Goal: Transaction & Acquisition: Purchase product/service

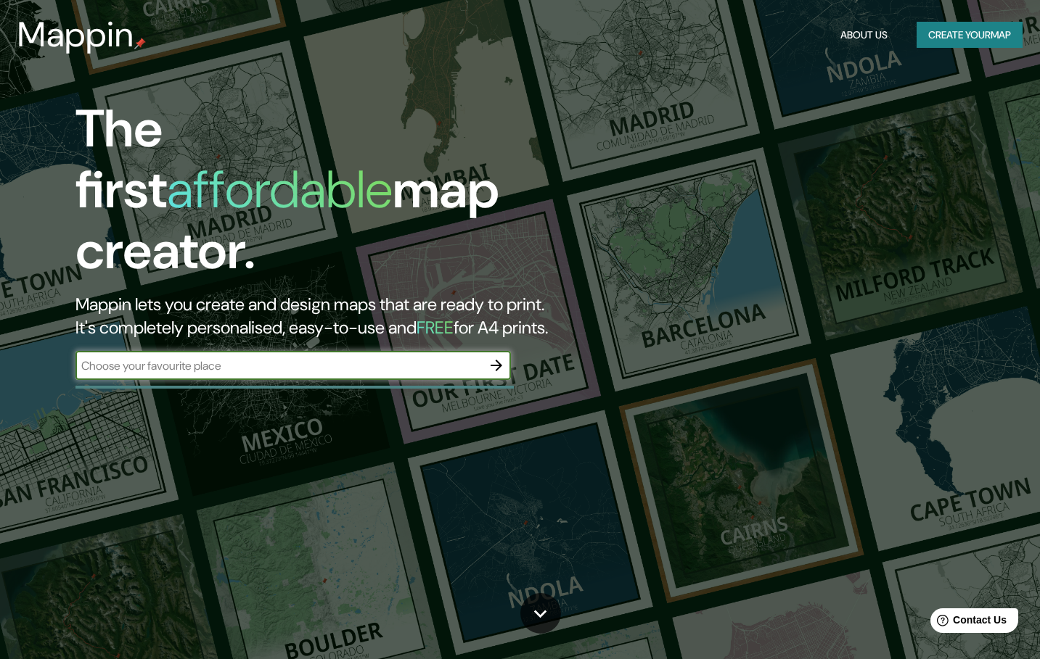
click at [248, 358] on input "text" at bounding box center [278, 366] width 406 height 17
type input "oba [GEOGRAPHIC_DATA]"
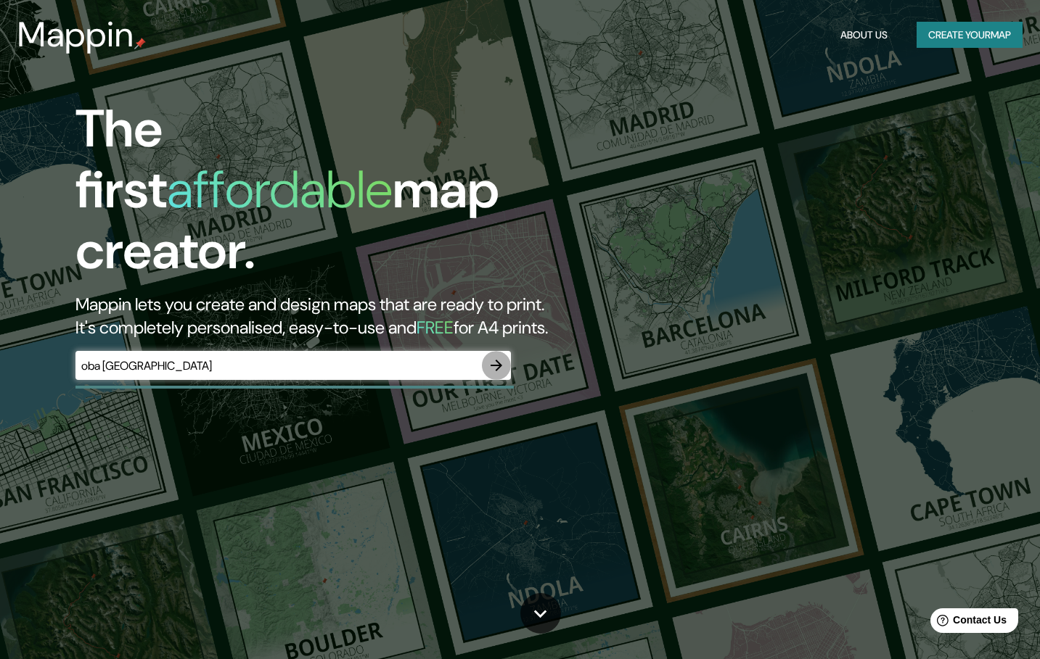
click at [501, 357] on icon "button" at bounding box center [495, 365] width 17 height 17
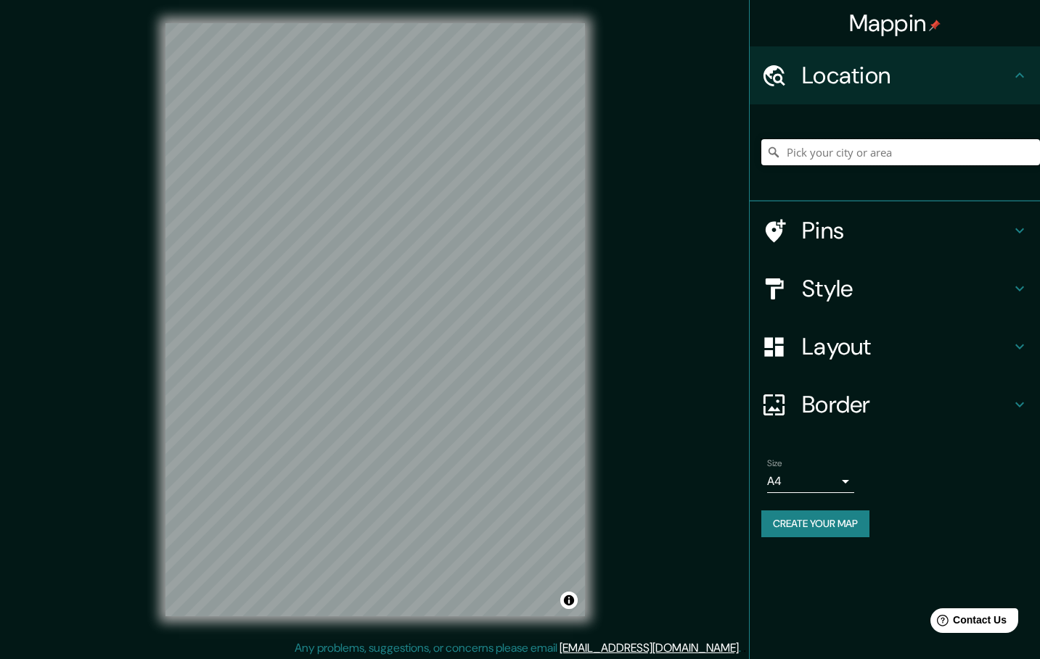
click at [831, 151] on input "Pick your city or area" at bounding box center [900, 152] width 279 height 26
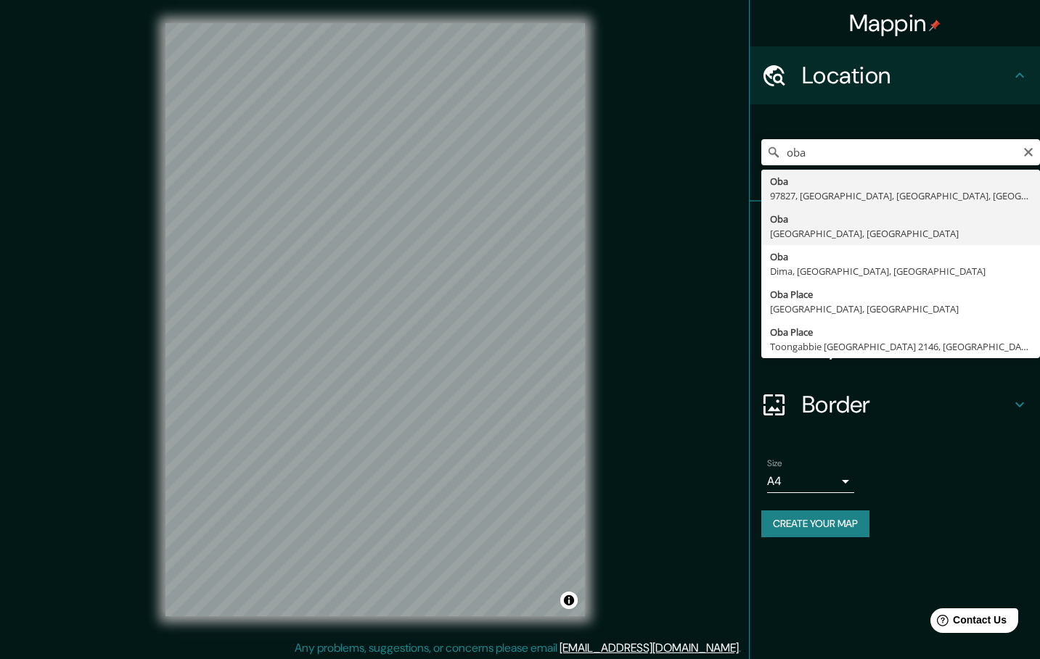
type input "[GEOGRAPHIC_DATA], [GEOGRAPHIC_DATA], [GEOGRAPHIC_DATA]"
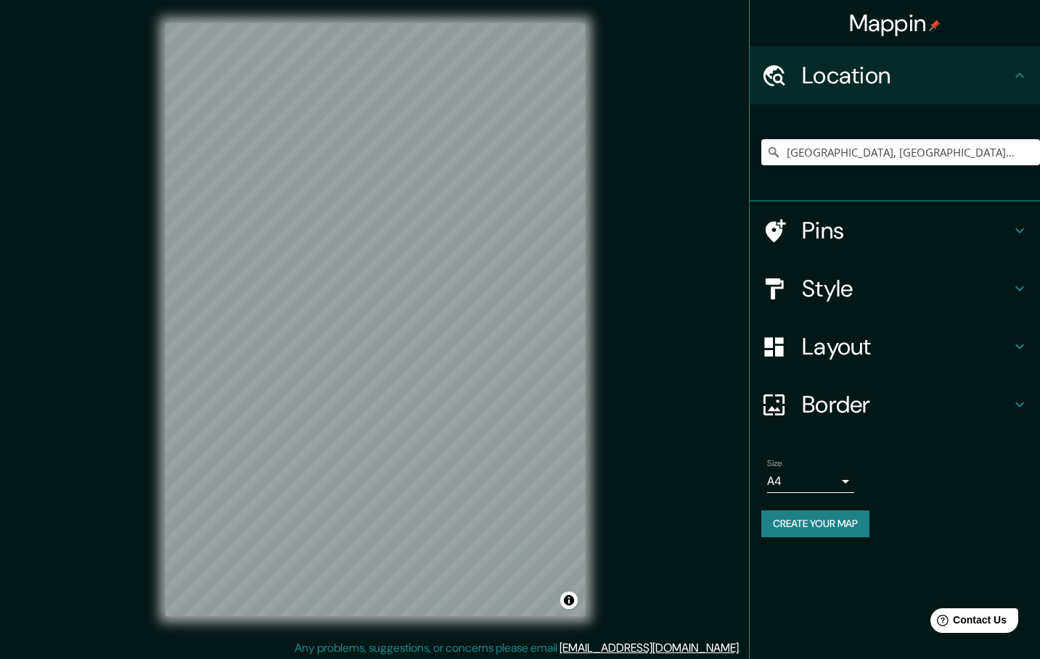
click at [997, 291] on h4 "Style" at bounding box center [906, 288] width 209 height 29
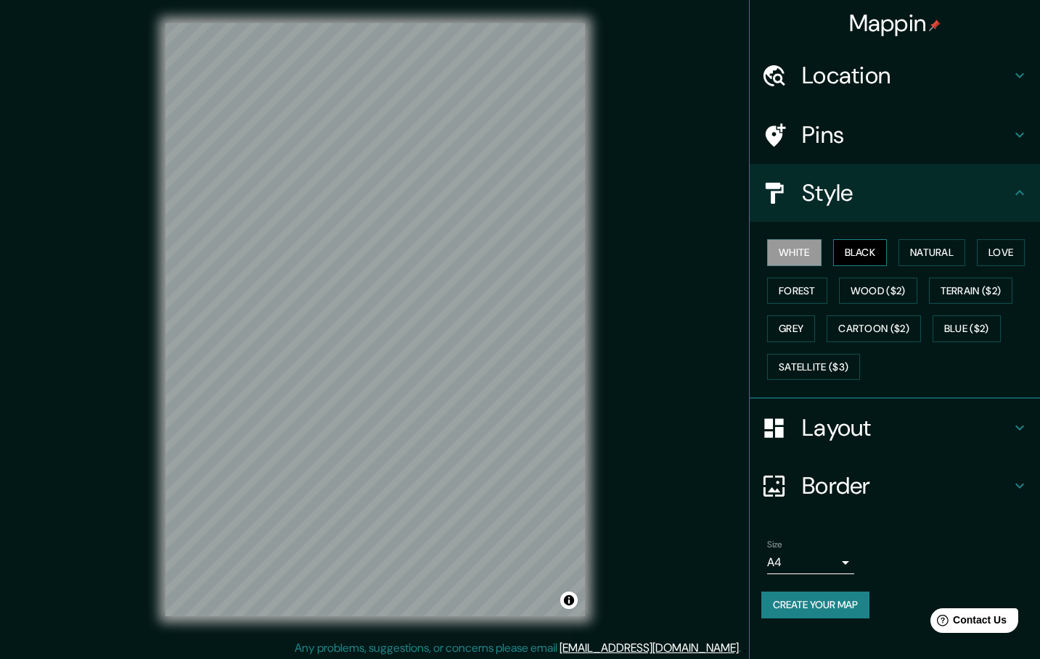
click at [870, 258] on button "Black" at bounding box center [860, 252] width 54 height 27
click at [926, 252] on button "Natural" at bounding box center [931, 252] width 67 height 27
click at [1010, 258] on button "Love" at bounding box center [1000, 252] width 48 height 27
click at [809, 294] on button "Forest" at bounding box center [797, 291] width 60 height 27
click at [801, 263] on button "White" at bounding box center [794, 252] width 54 height 27
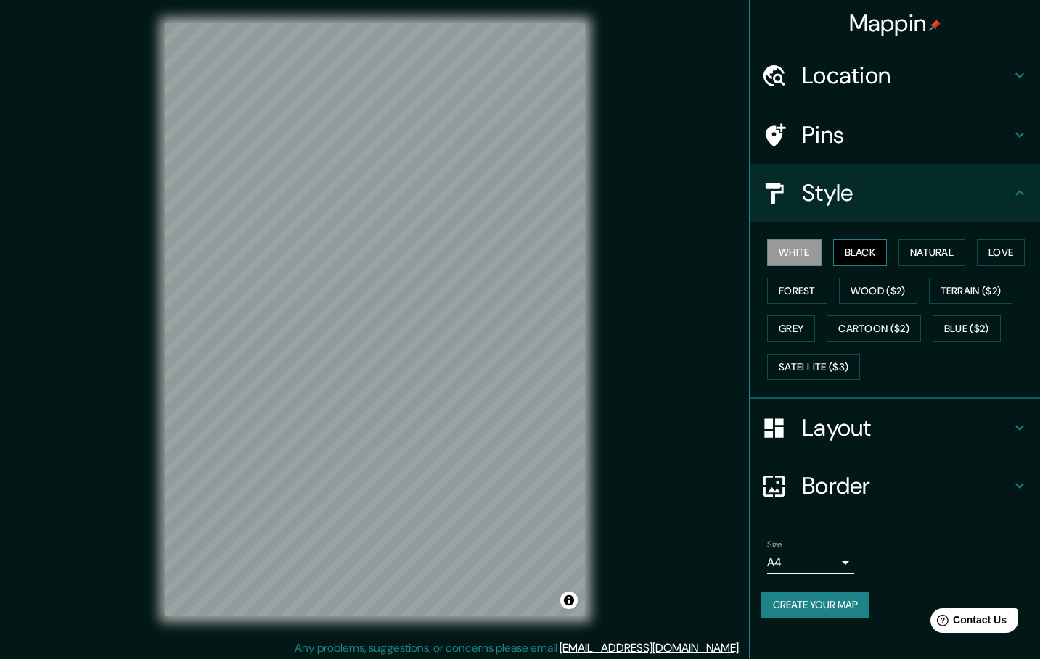
click at [873, 252] on button "Black" at bounding box center [860, 252] width 54 height 27
click at [928, 252] on button "Natural" at bounding box center [931, 252] width 67 height 27
click at [998, 248] on button "Love" at bounding box center [1000, 252] width 48 height 27
click at [795, 285] on button "Forest" at bounding box center [797, 291] width 60 height 27
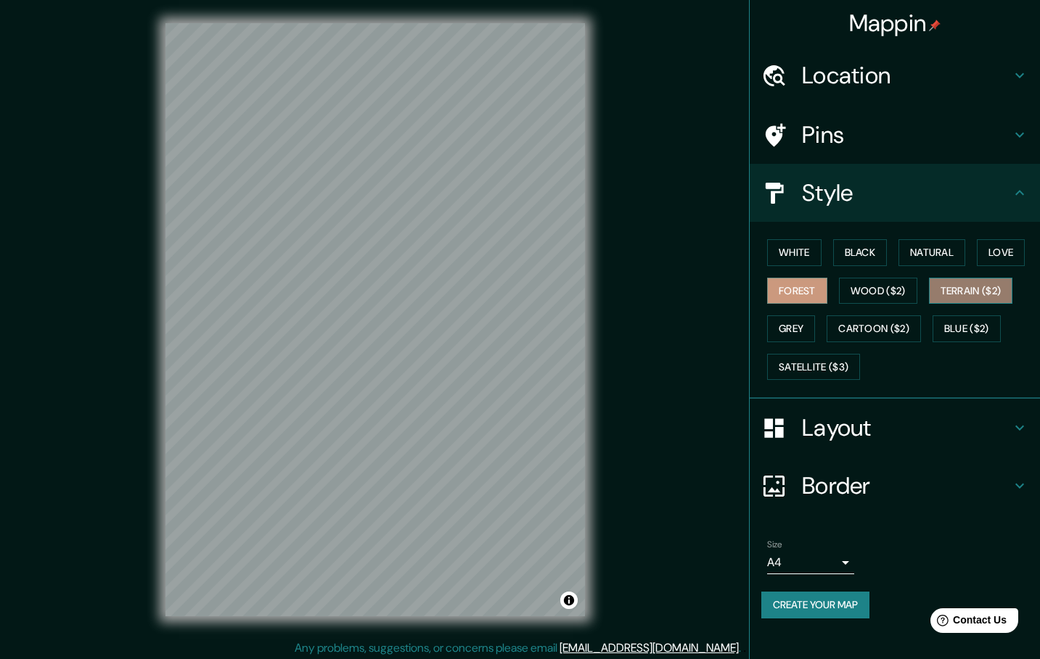
click at [994, 288] on button "Terrain ($2)" at bounding box center [971, 291] width 84 height 27
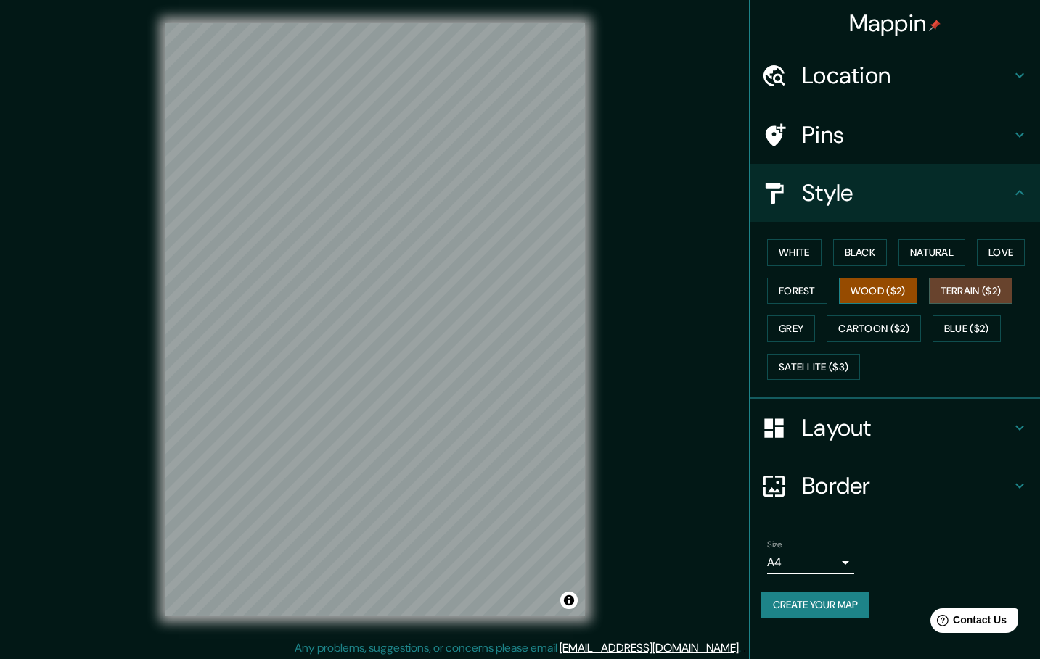
click at [887, 292] on button "Wood ($2)" at bounding box center [878, 291] width 78 height 27
click at [802, 360] on button "Satellite ($3)" at bounding box center [813, 367] width 93 height 27
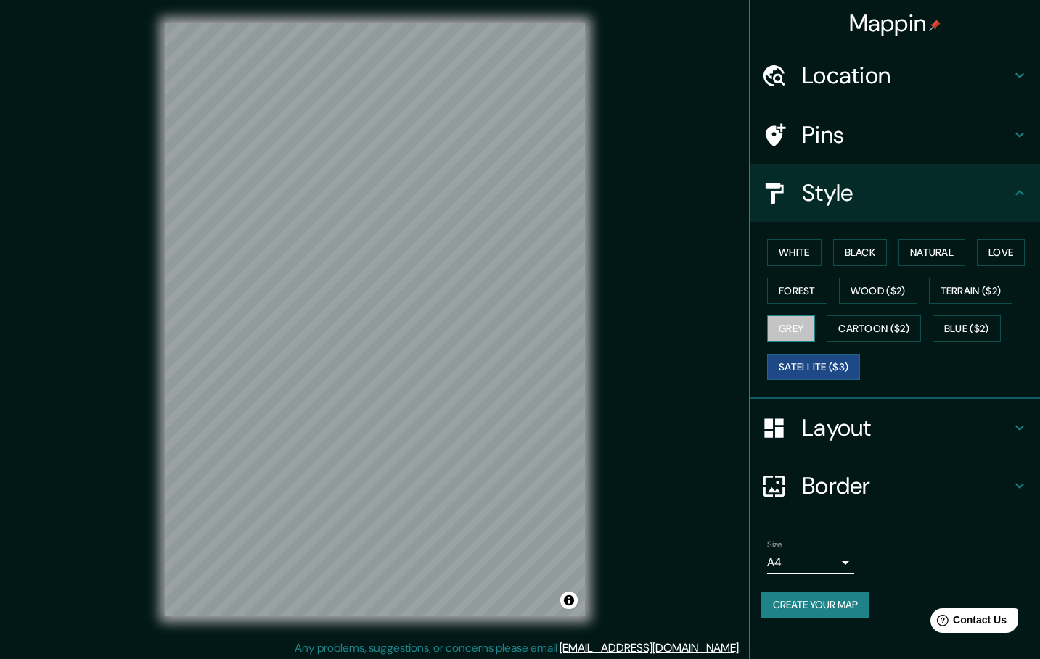
click at [793, 329] on button "Grey" at bounding box center [791, 329] width 48 height 27
click at [799, 291] on button "Forest" at bounding box center [797, 291] width 60 height 27
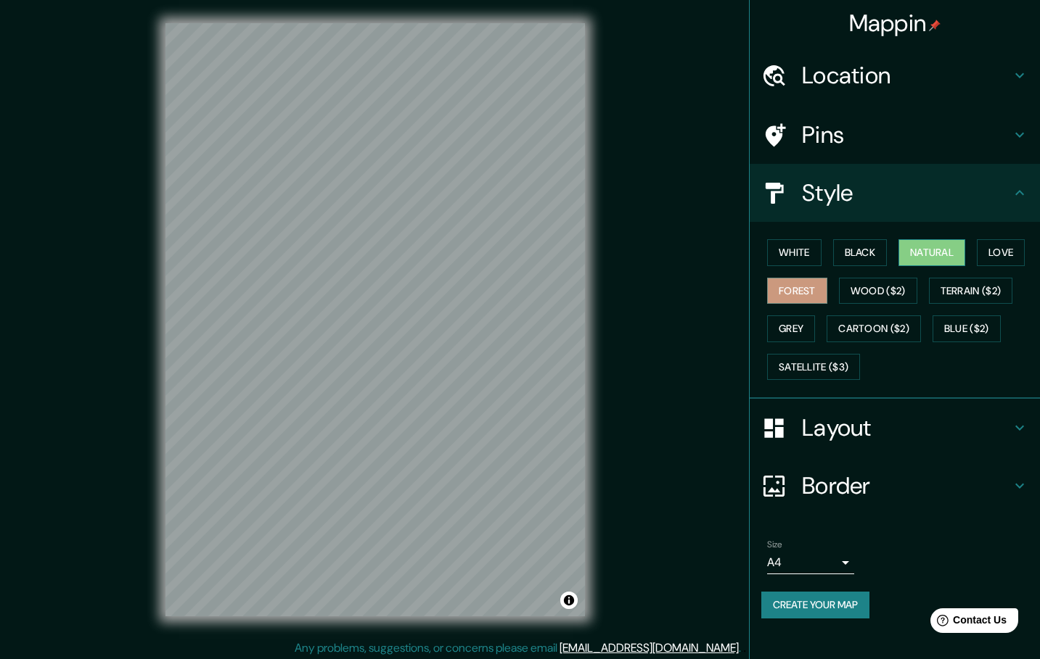
click at [954, 254] on button "Natural" at bounding box center [931, 252] width 67 height 27
click at [869, 250] on button "Black" at bounding box center [860, 252] width 54 height 27
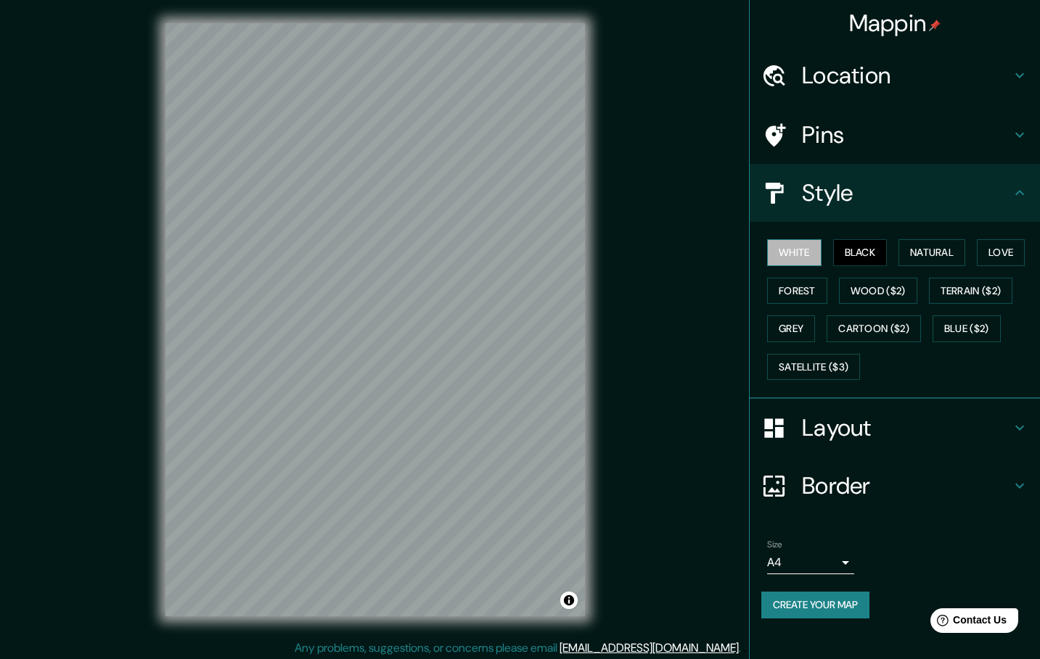
click at [799, 252] on button "White" at bounding box center [794, 252] width 54 height 27
click at [847, 252] on button "Black" at bounding box center [860, 252] width 54 height 27
click at [785, 255] on button "White" at bounding box center [794, 252] width 54 height 27
drag, startPoint x: 665, startPoint y: 454, endPoint x: 669, endPoint y: 479, distance: 25.6
click at [665, 456] on div "Mappin Location [GEOGRAPHIC_DATA], [GEOGRAPHIC_DATA], [GEOGRAPHIC_DATA] Pins St…" at bounding box center [520, 331] width 1040 height 663
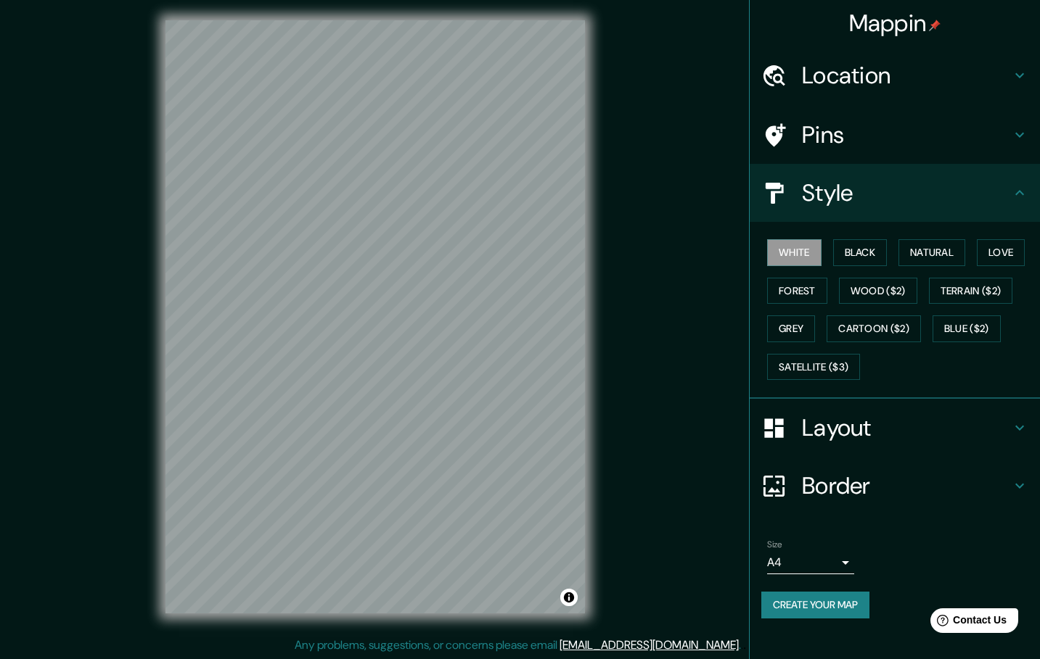
scroll to position [4, 0]
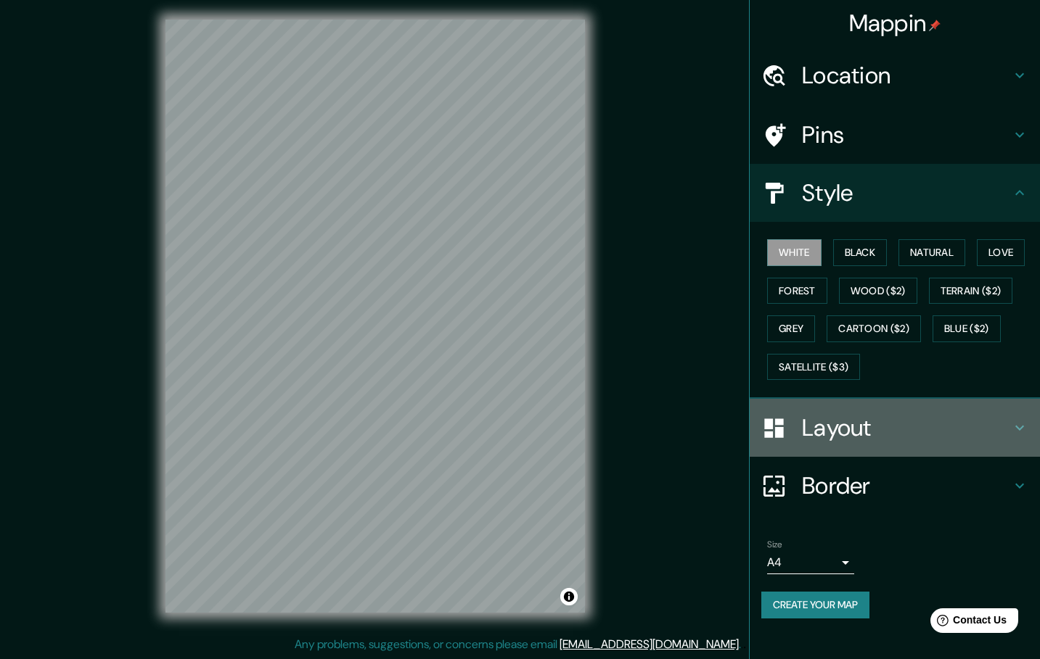
click at [1001, 421] on h4 "Layout" at bounding box center [906, 427] width 209 height 29
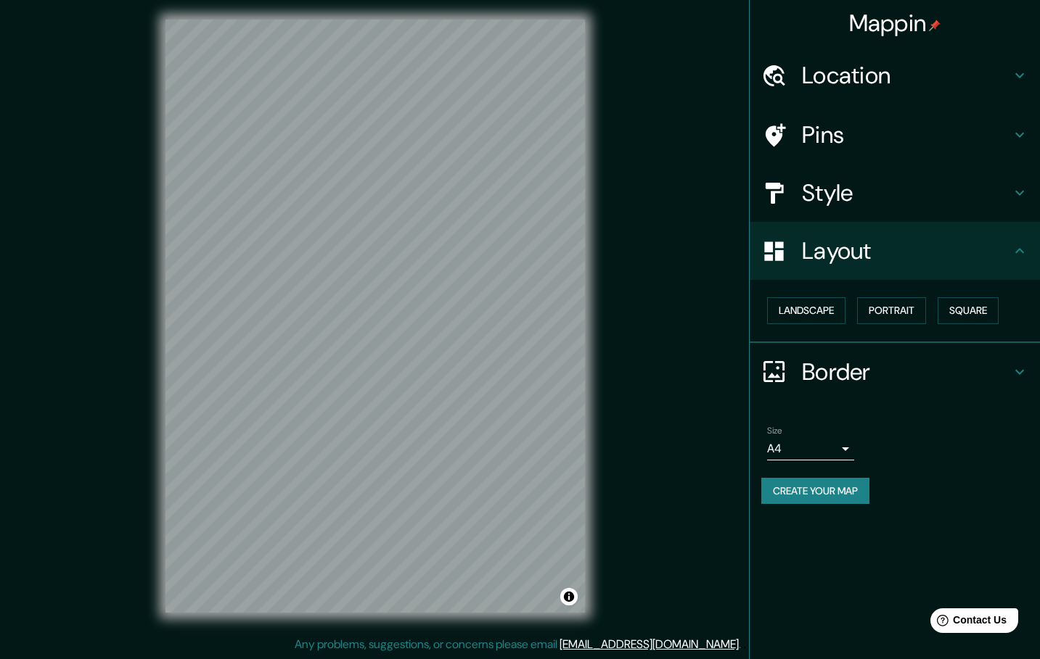
click at [707, 485] on div "Mappin Location [GEOGRAPHIC_DATA], [GEOGRAPHIC_DATA], [GEOGRAPHIC_DATA] Pins St…" at bounding box center [520, 327] width 1040 height 663
click at [911, 132] on h4 "Pins" at bounding box center [906, 134] width 209 height 29
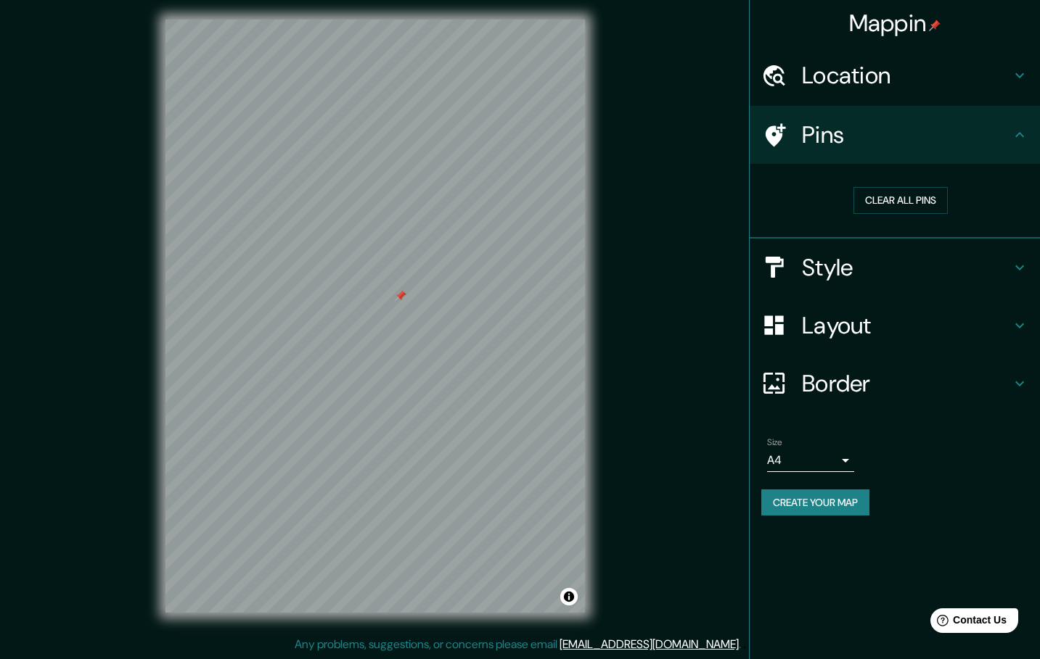
click at [403, 299] on div at bounding box center [401, 296] width 12 height 12
click at [881, 268] on h4 "Style" at bounding box center [906, 267] width 209 height 29
